Goal: Information Seeking & Learning: Check status

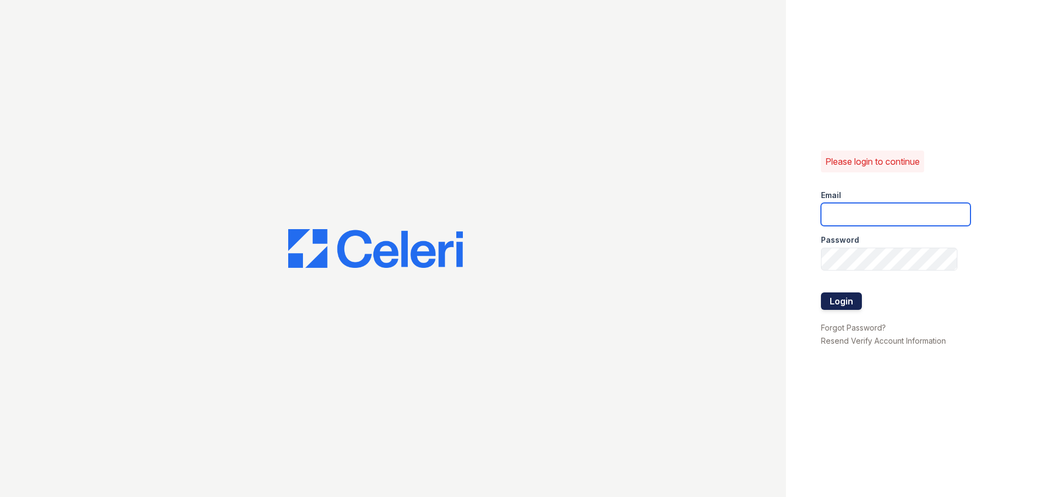
type input "[EMAIL_ADDRESS][DOMAIN_NAME]"
click at [841, 301] on button "Login" at bounding box center [841, 300] width 41 height 17
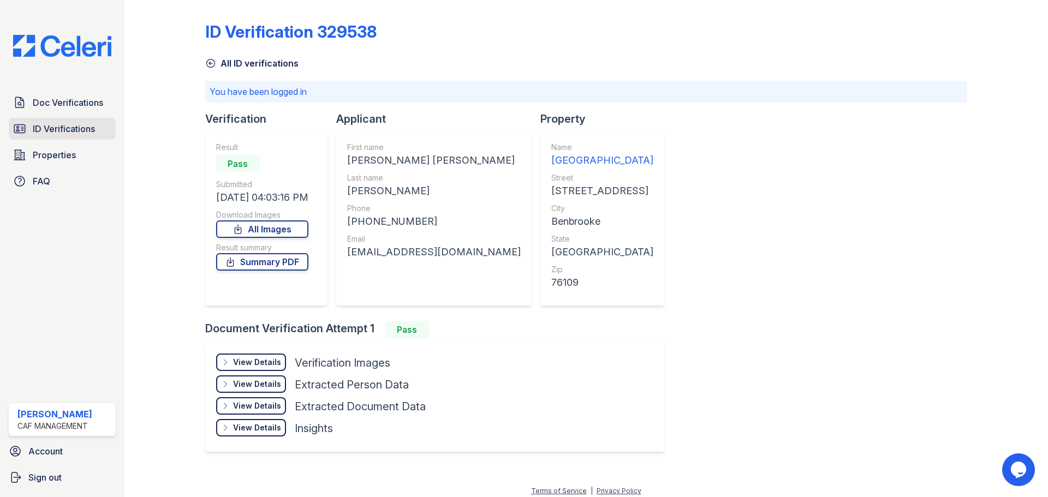
click at [57, 130] on span "ID Verifications" at bounding box center [64, 128] width 62 height 13
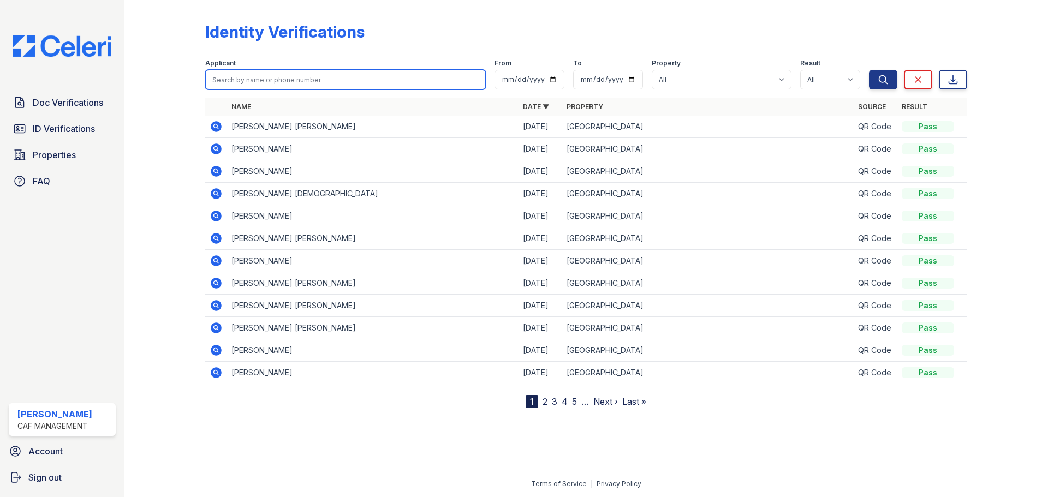
click at [367, 77] on input "search" at bounding box center [345, 80] width 280 height 20
type input "d"
type input "Diane"
click at [869, 70] on button "Search" at bounding box center [883, 80] width 28 height 20
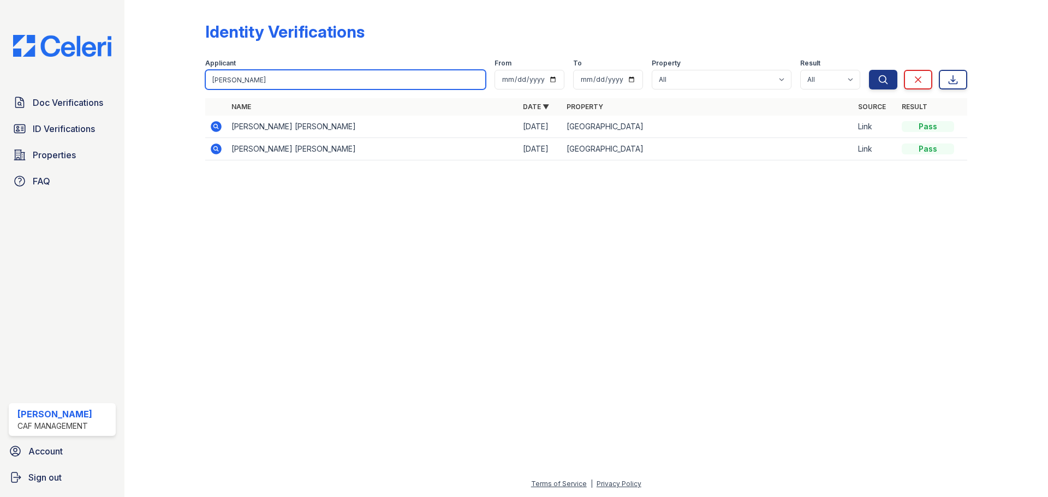
drag, startPoint x: 238, startPoint y: 79, endPoint x: 158, endPoint y: 91, distance: 81.2
click at [158, 91] on div "Identity Verifications Filter Applicant Diane From To Property All Greenwood Cr…" at bounding box center [586, 94] width 888 height 189
paste input "Pillars, Diane"
type input "Pillars, Diane"
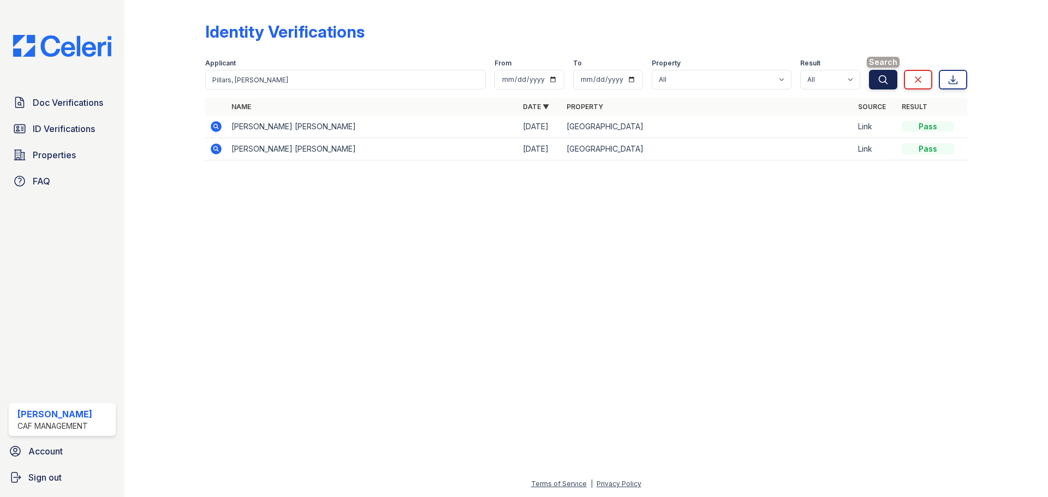
click at [877, 78] on icon "submit" at bounding box center [882, 79] width 11 height 11
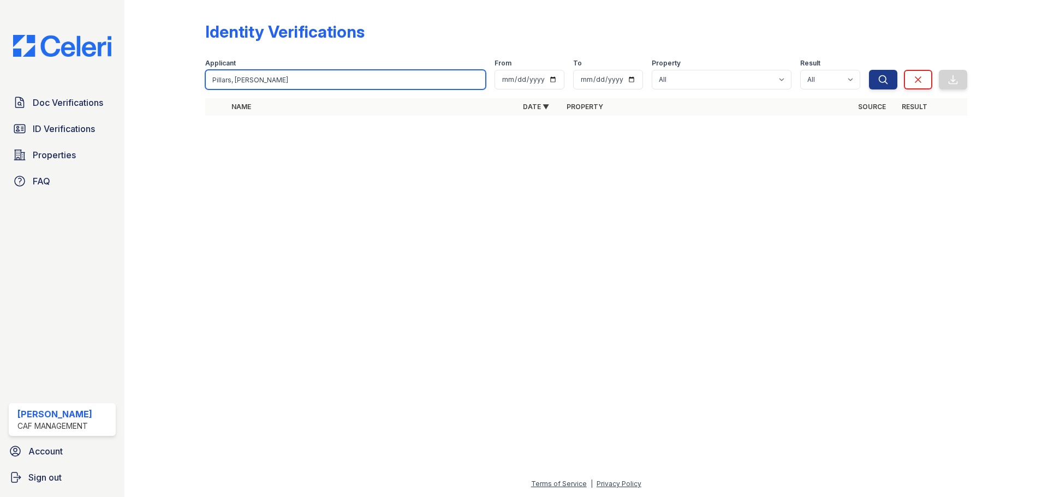
drag, startPoint x: 237, startPoint y: 79, endPoint x: 177, endPoint y: 87, distance: 60.6
click at [182, 87] on div "Identity Verifications Filter Applicant Pillars, Diane From To Property All Gre…" at bounding box center [586, 72] width 888 height 144
type input "Diane"
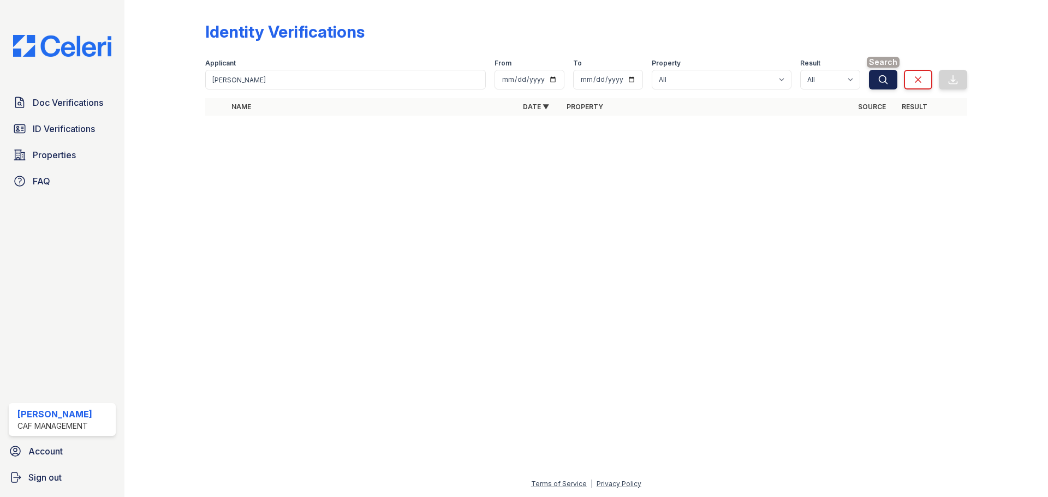
click at [887, 81] on icon "submit" at bounding box center [882, 79] width 11 height 11
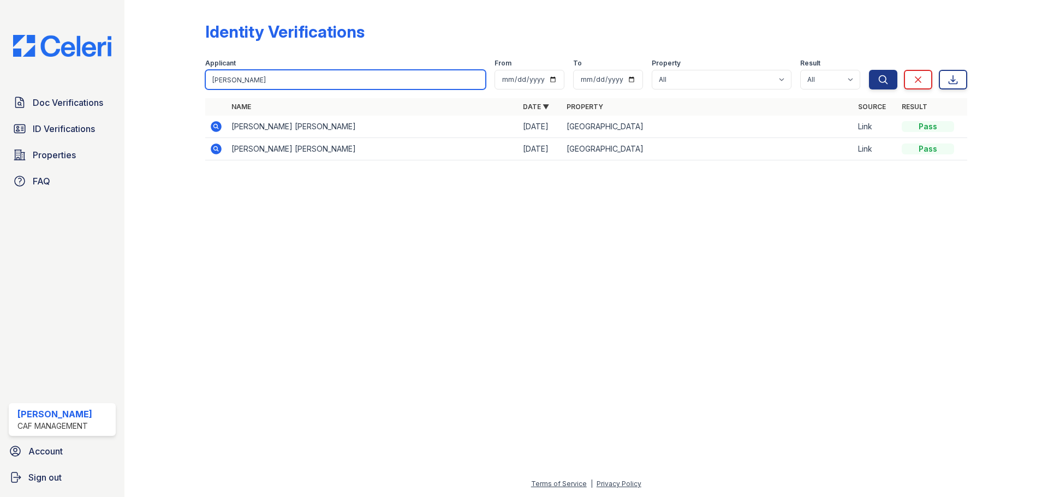
drag, startPoint x: 300, startPoint y: 83, endPoint x: 189, endPoint y: 92, distance: 111.1
click at [189, 92] on div "Identity Verifications Filter Applicant Diane From To Property All Greenwood Cr…" at bounding box center [586, 94] width 888 height 189
click at [282, 82] on input "Pillars, Diane" at bounding box center [345, 80] width 280 height 20
type input "Pillars"
click at [869, 70] on button "Search" at bounding box center [883, 80] width 28 height 20
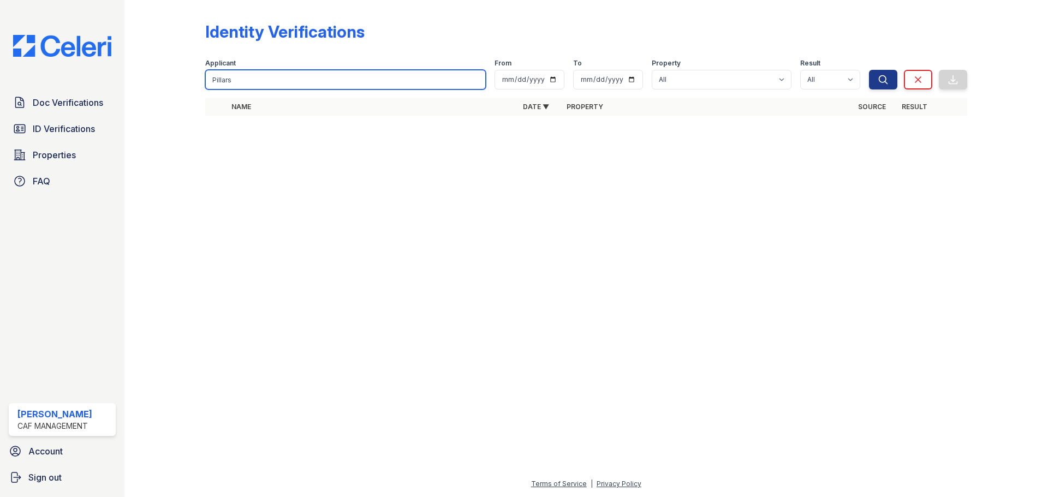
drag, startPoint x: 234, startPoint y: 75, endPoint x: 193, endPoint y: 78, distance: 41.6
click at [193, 78] on div "Identity Verifications Filter Applicant Pillars From To Property All Greenwood …" at bounding box center [586, 72] width 888 height 144
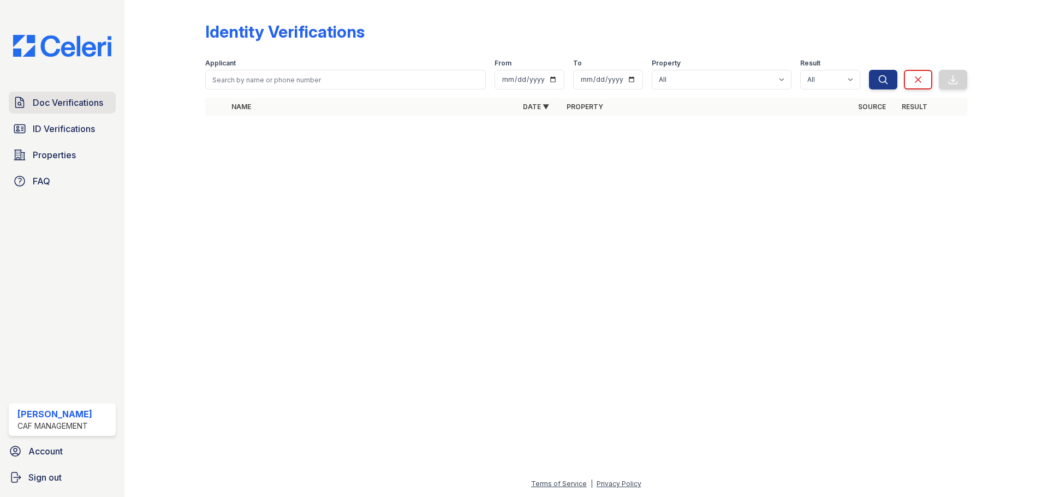
click at [44, 103] on span "Doc Verifications" at bounding box center [68, 102] width 70 height 13
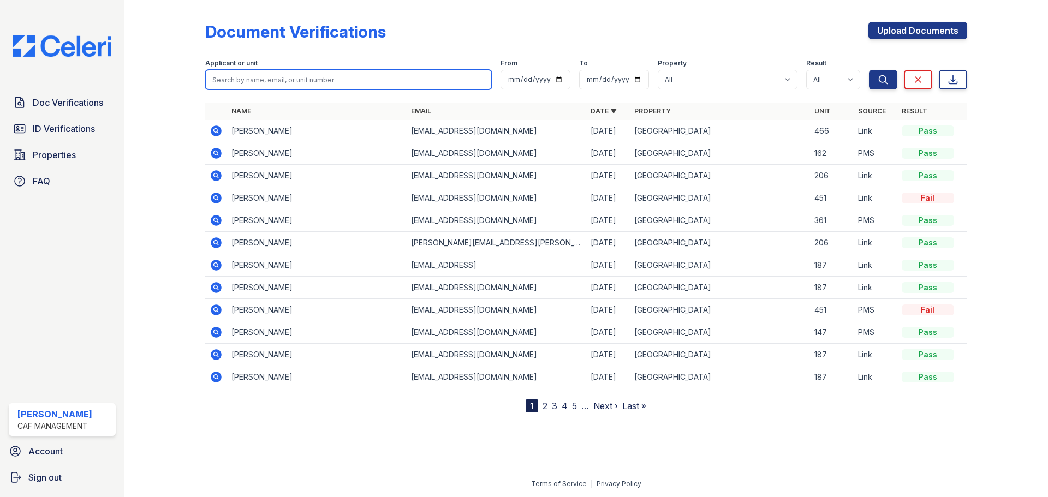
click at [286, 79] on input "search" at bounding box center [348, 80] width 286 height 20
paste input "Pillars, Diane"
type input "Pillars, Diane"
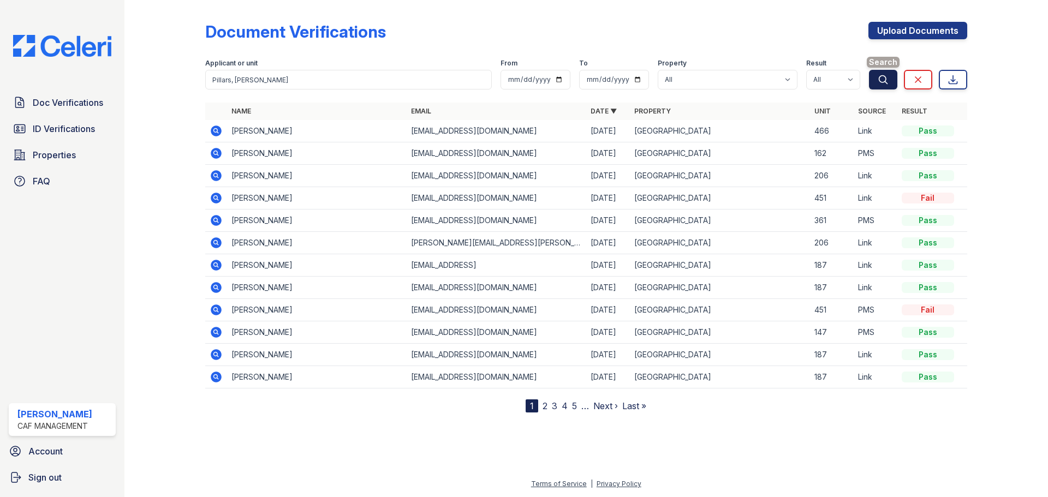
click at [886, 82] on icon "submit" at bounding box center [882, 79] width 11 height 11
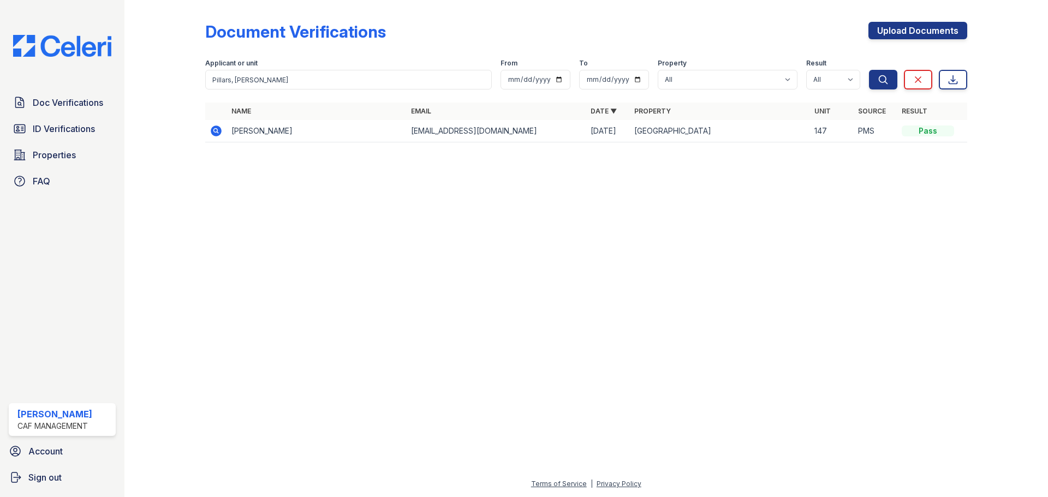
click at [218, 131] on icon at bounding box center [216, 130] width 11 height 11
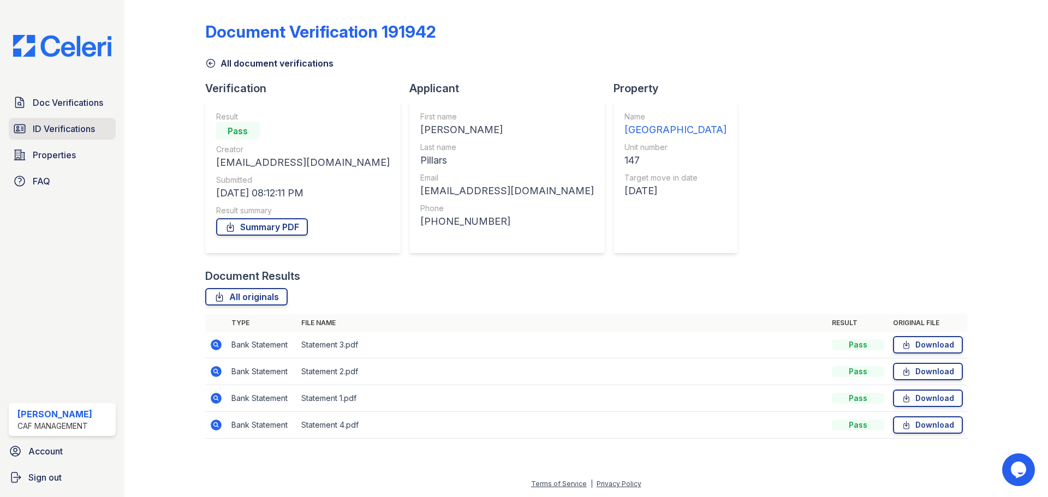
click at [84, 128] on span "ID Verifications" at bounding box center [64, 128] width 62 height 13
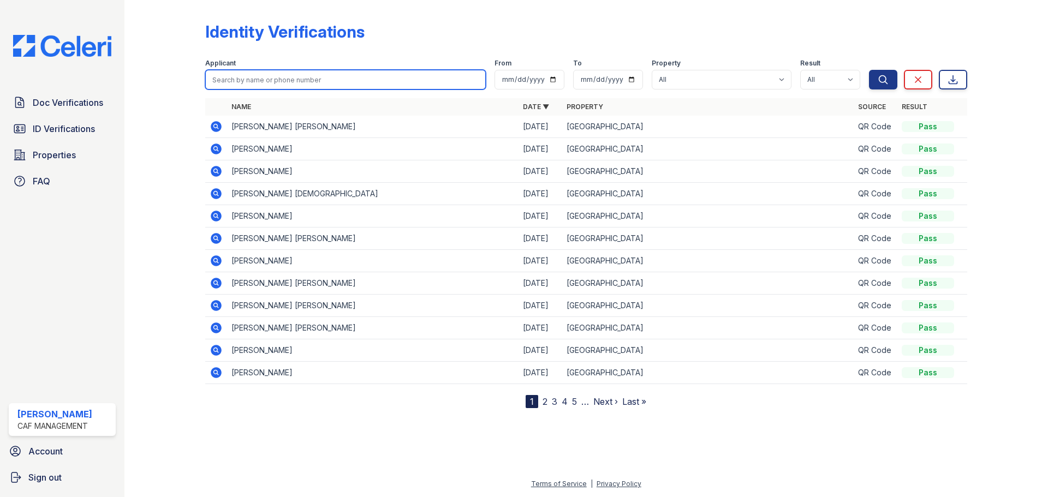
drag, startPoint x: 290, startPoint y: 75, endPoint x: 195, endPoint y: 95, distance: 97.1
click at [290, 75] on input "search" at bounding box center [345, 80] width 280 height 20
click at [67, 101] on span "Doc Verifications" at bounding box center [68, 102] width 70 height 13
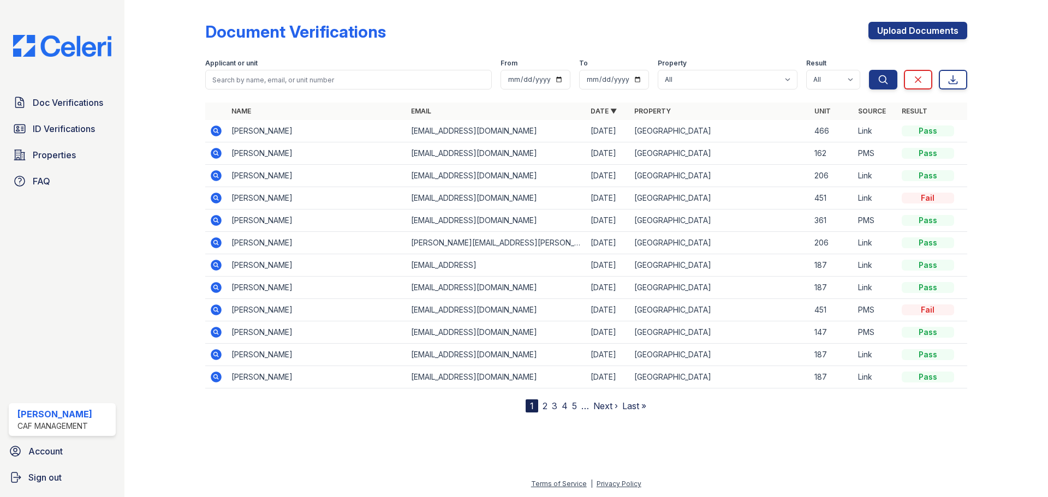
click at [217, 332] on icon at bounding box center [216, 332] width 13 height 13
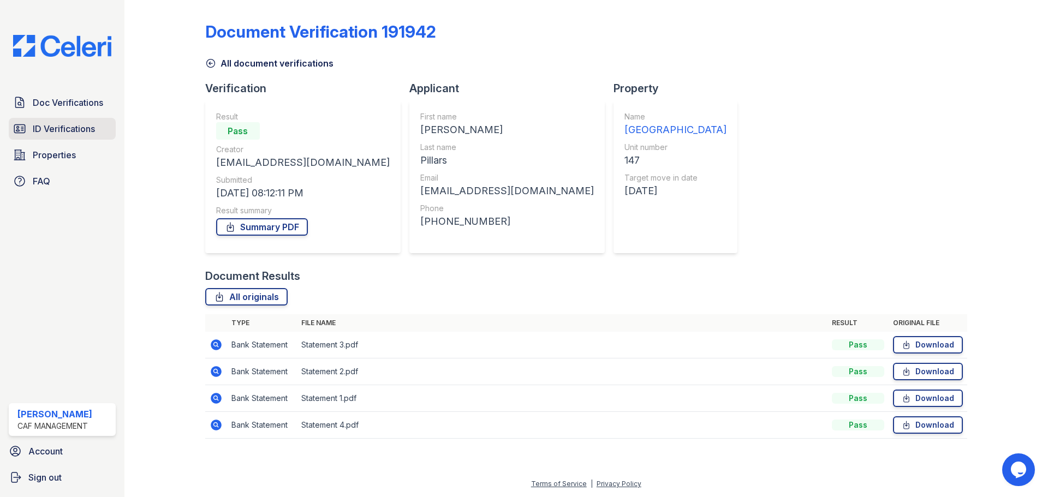
click at [60, 125] on span "ID Verifications" at bounding box center [64, 128] width 62 height 13
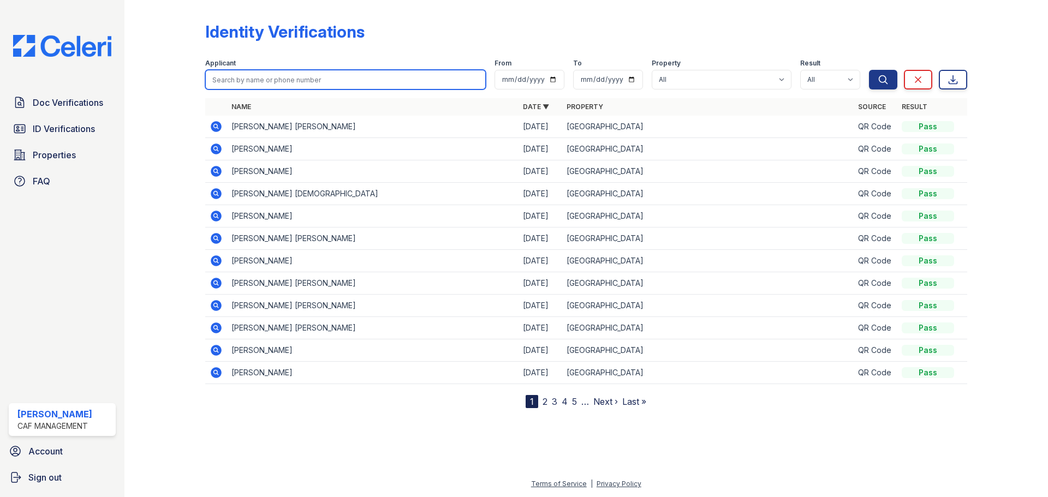
click at [308, 78] on input "search" at bounding box center [345, 80] width 280 height 20
type input "diane"
click at [869, 70] on button "Search" at bounding box center [883, 80] width 28 height 20
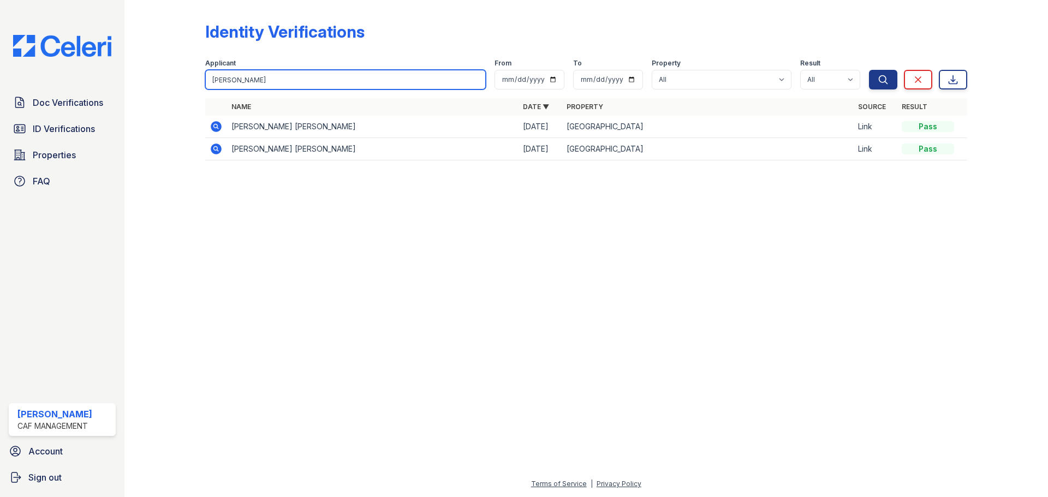
click at [288, 76] on input "diane" at bounding box center [345, 80] width 280 height 20
type input "diane pillars"
click at [869, 70] on button "Search" at bounding box center [883, 80] width 28 height 20
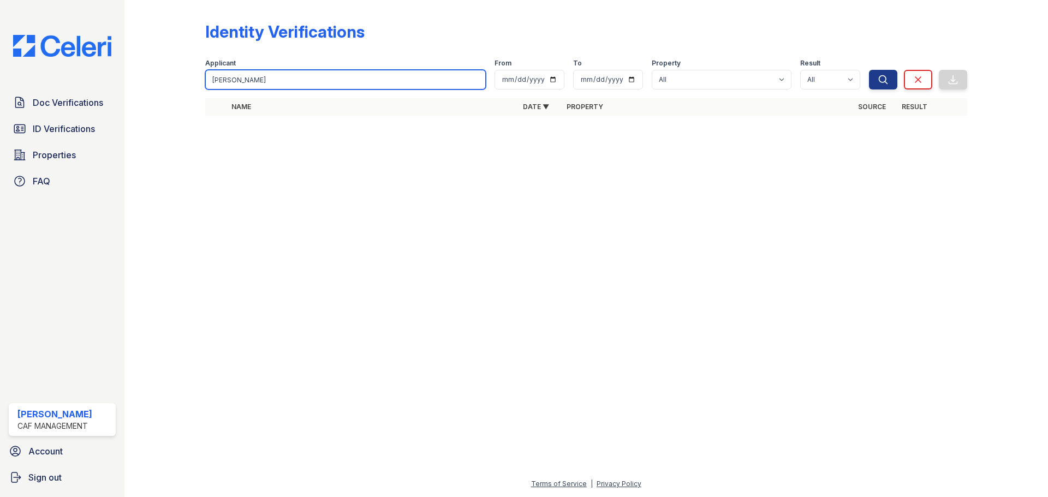
drag, startPoint x: 260, startPoint y: 82, endPoint x: 123, endPoint y: 79, distance: 137.5
click at [123, 79] on div "Doc Verifications ID Verifications Properties FAQ Elda Torres CAF Management Ac…" at bounding box center [524, 248] width 1048 height 497
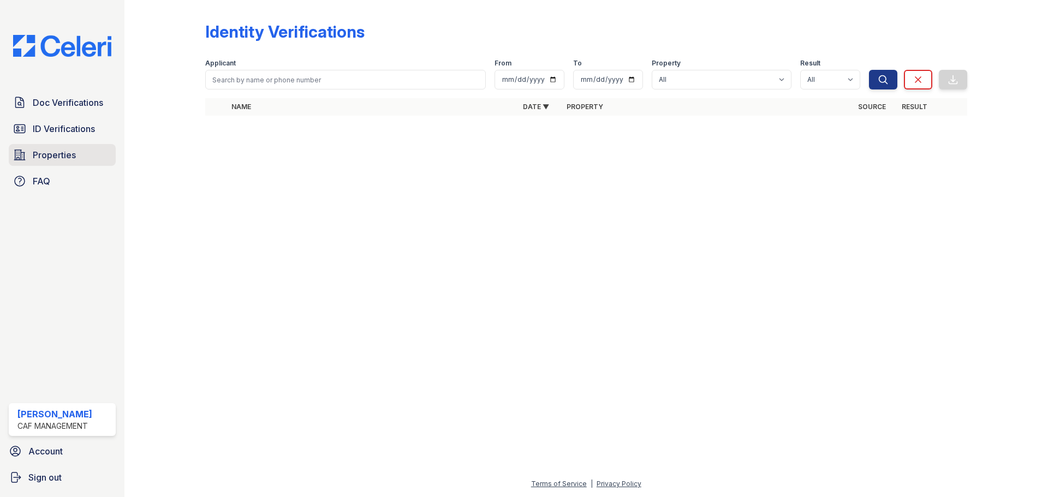
click at [62, 151] on span "Properties" at bounding box center [54, 154] width 43 height 13
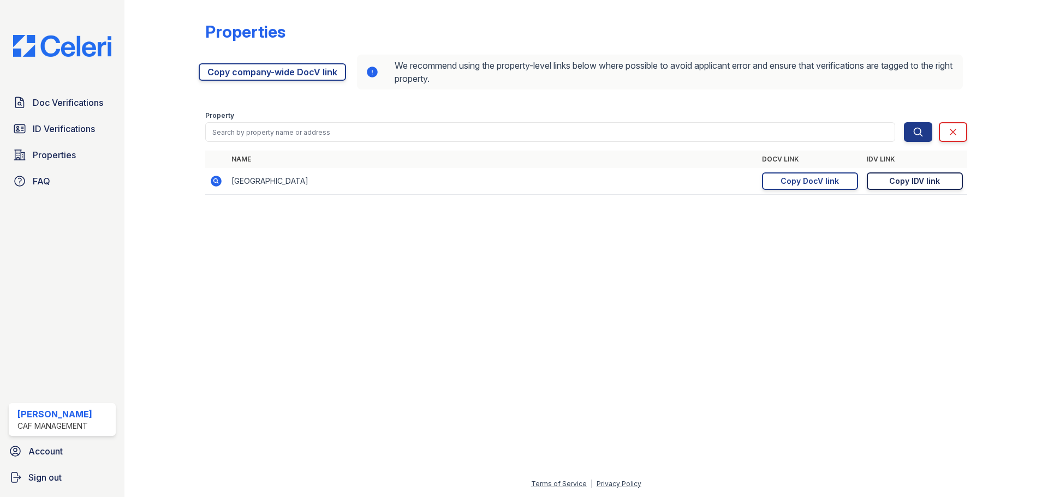
click at [902, 184] on div "Copy IDV link" at bounding box center [914, 181] width 51 height 11
click at [68, 125] on span "ID Verifications" at bounding box center [64, 128] width 62 height 13
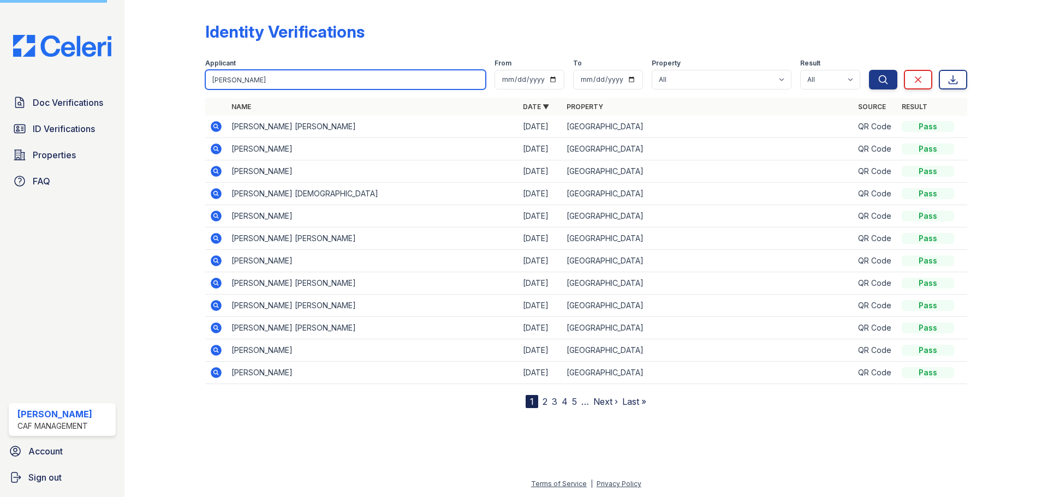
click at [352, 87] on input "diane" at bounding box center [345, 80] width 280 height 20
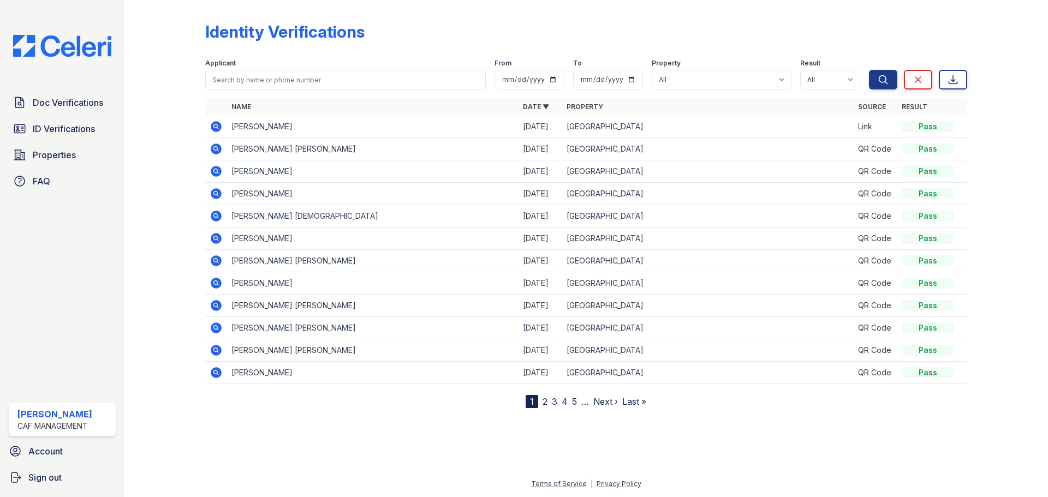
click at [215, 128] on icon at bounding box center [216, 126] width 13 height 13
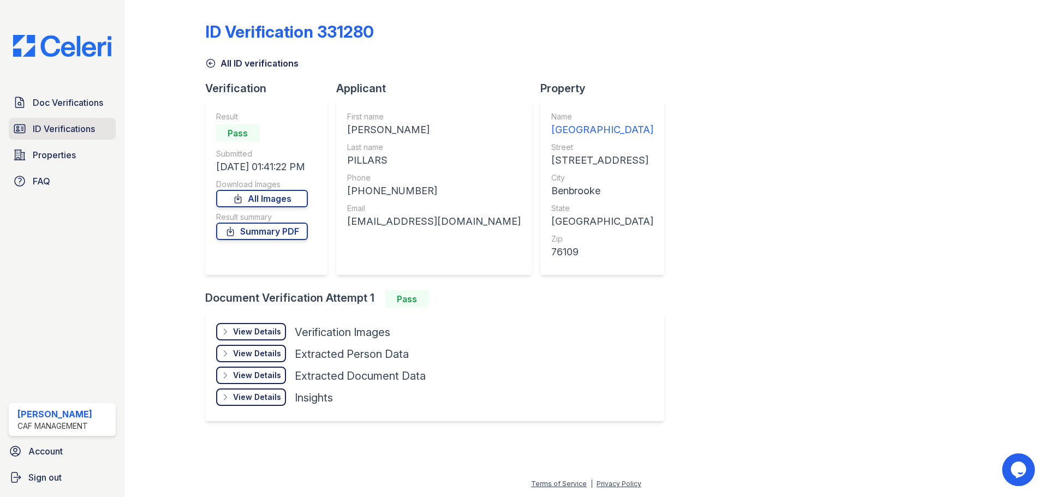
click at [76, 125] on span "ID Verifications" at bounding box center [64, 128] width 62 height 13
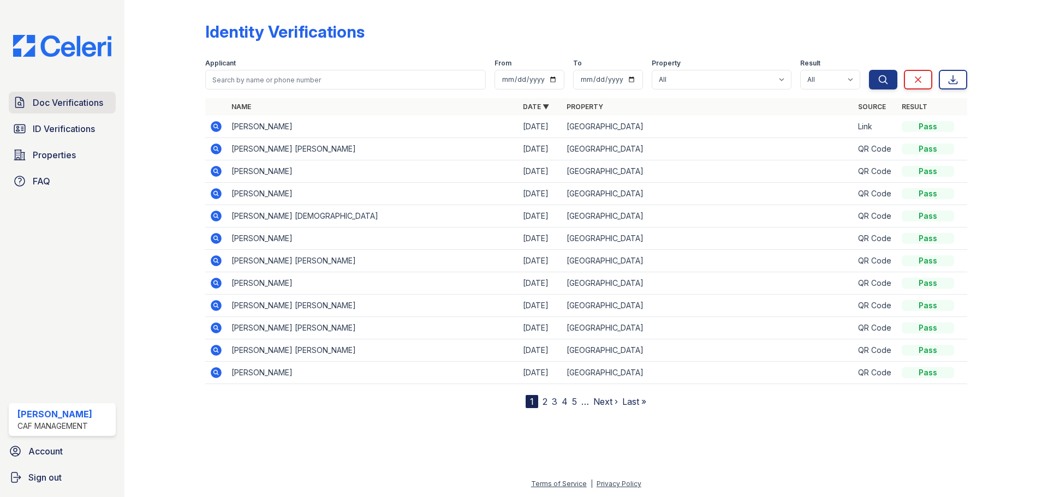
click at [85, 104] on span "Doc Verifications" at bounding box center [68, 102] width 70 height 13
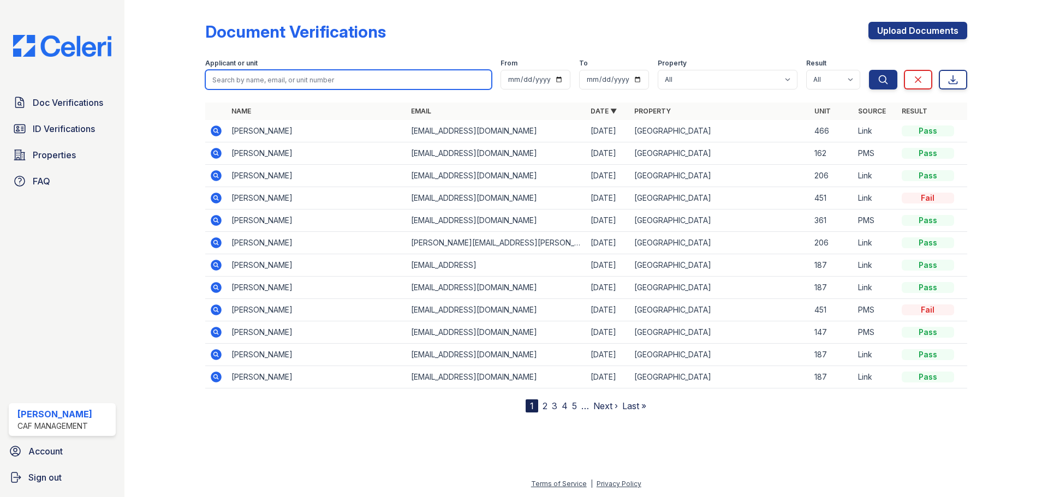
click at [366, 80] on input "search" at bounding box center [348, 80] width 286 height 20
type input "james"
click at [869, 70] on button "Search" at bounding box center [883, 80] width 28 height 20
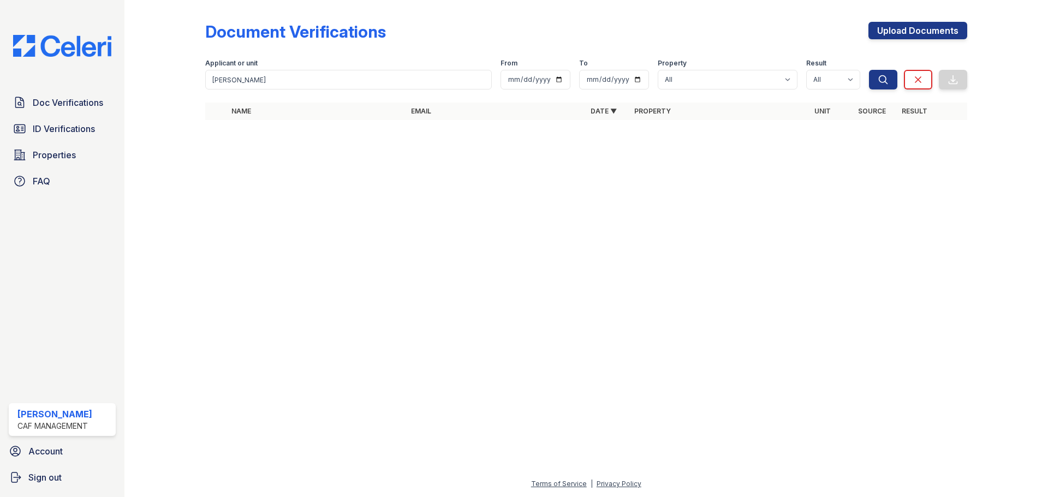
click at [70, 245] on div "Doc Verifications ID Verifications Properties FAQ Elda Torres CAF Management Ac…" at bounding box center [62, 248] width 124 height 497
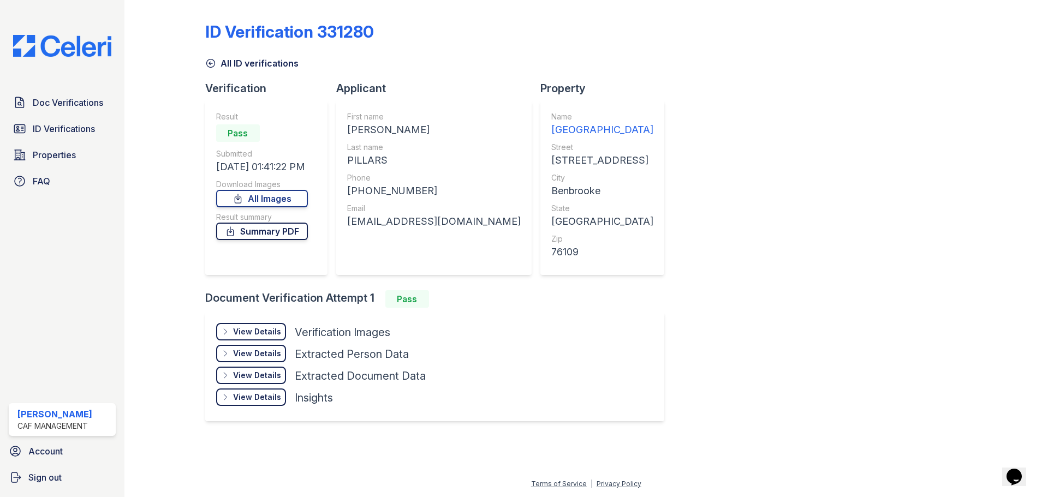
click at [277, 236] on link "Summary PDF" at bounding box center [262, 231] width 92 height 17
click at [280, 196] on link "All Images" at bounding box center [262, 198] width 92 height 17
